Goal: Browse casually: Explore the website without a specific task or goal

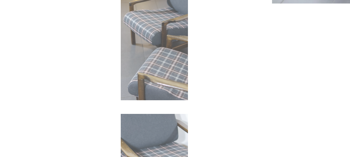
scroll to position [78, 0]
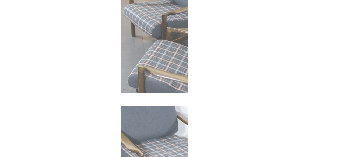
click at [48, 119] on img at bounding box center [51, 113] width 40 height 40
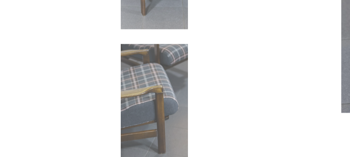
scroll to position [100, 0]
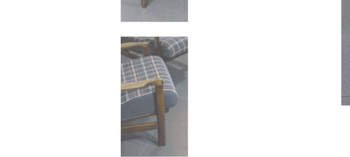
click at [49, 129] on img at bounding box center [51, 137] width 40 height 40
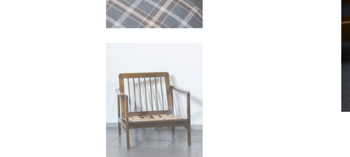
scroll to position [103, 0]
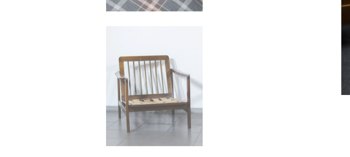
click at [49, 136] on img at bounding box center [51, 133] width 40 height 40
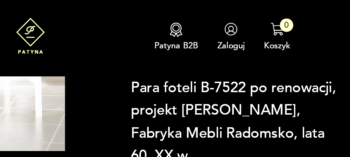
scroll to position [159, 0]
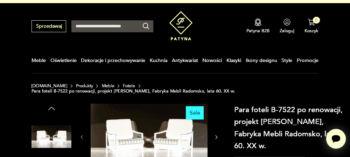
scroll to position [10, 0]
